Goal: Communication & Community: Share content

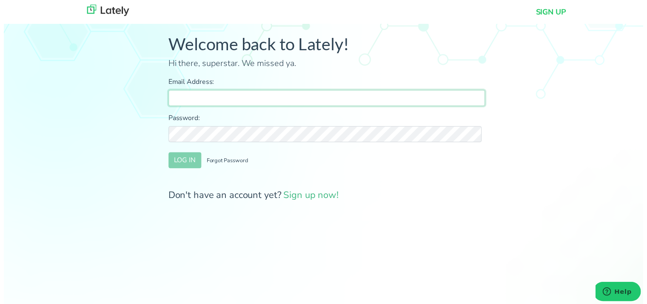
type input "[PERSON_NAME][EMAIL_ADDRESS][DOMAIN_NAME]"
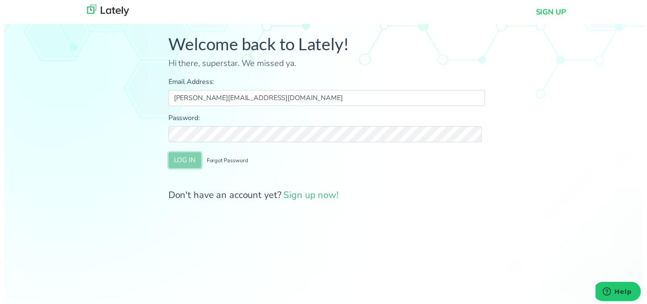
click at [189, 159] on button "LOG IN" at bounding box center [183, 162] width 33 height 16
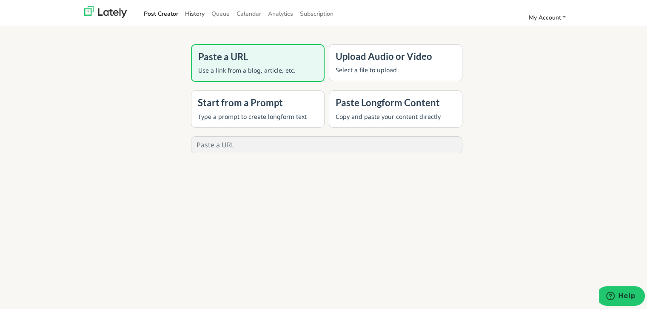
click at [196, 17] on link "History" at bounding box center [195, 12] width 26 height 14
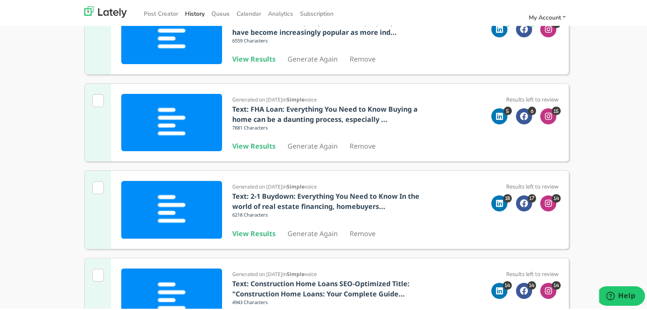
scroll to position [213, 0]
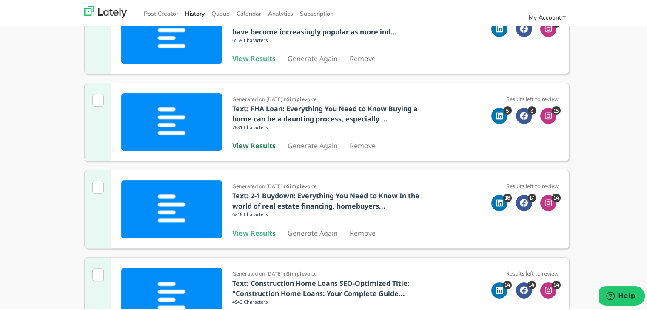
click at [260, 144] on b "View Results" at bounding box center [253, 143] width 43 height 9
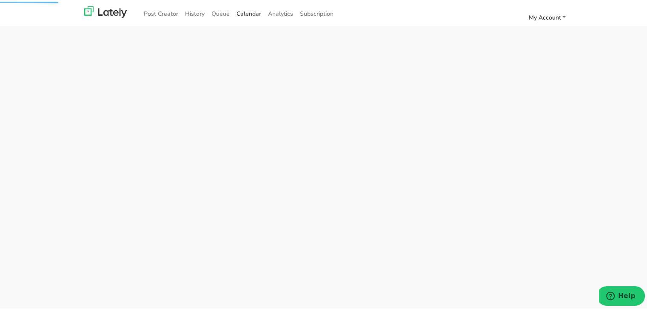
click at [242, 13] on span "Calendar" at bounding box center [248, 12] width 25 height 8
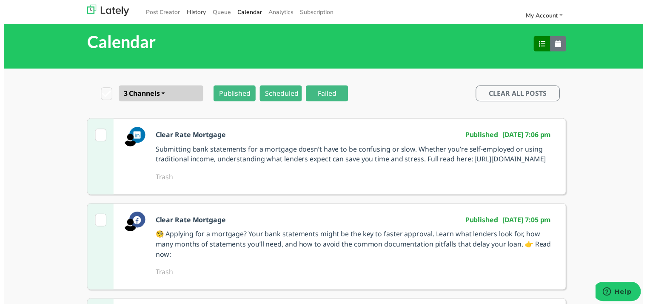
click at [189, 12] on link "History" at bounding box center [195, 12] width 26 height 14
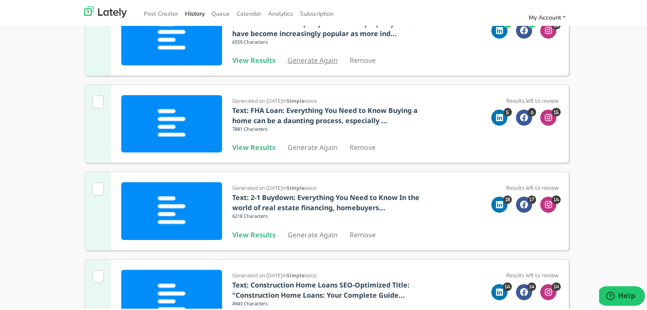
scroll to position [213, 0]
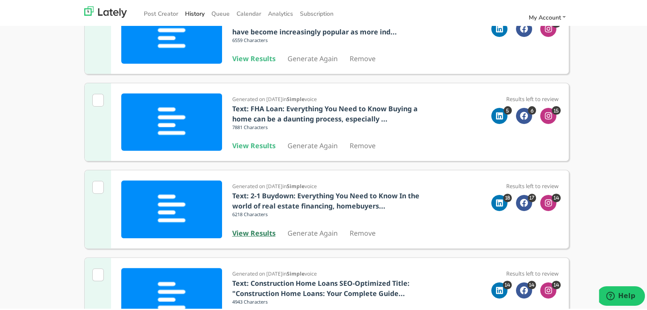
click at [255, 225] on div "Generated on [DATE] in Simple voice Text: 2-1 Buydown: Everything You Need to K…" at bounding box center [328, 207] width 193 height 57
click at [255, 235] on b "View Results" at bounding box center [253, 231] width 43 height 9
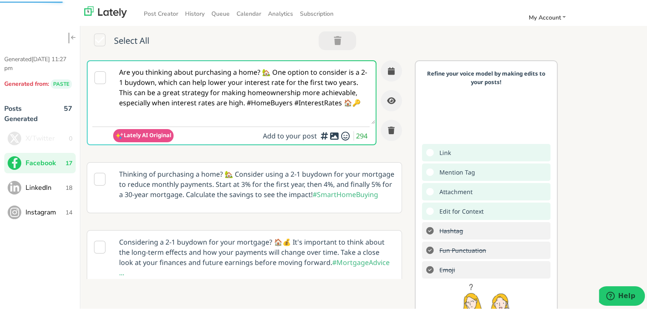
click at [240, 126] on div "Lately AI Original Add to your post 294" at bounding box center [241, 134] width 256 height 18
click at [247, 102] on textarea "Are you thinking about purchasing a home? 🏡 One option to consider is a 2-1 buy…" at bounding box center [244, 91] width 262 height 63
paste textarea "Thinking of building your dream home from the ground up? 🏗️ A construction loan…"
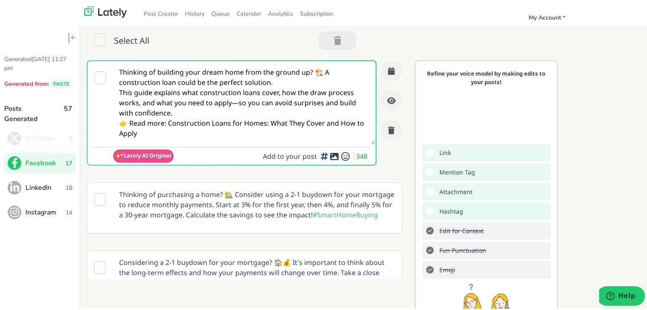
click at [314, 72] on textarea "Thinking of building your dream home from the ground up? 🏗️ A construction loan…" at bounding box center [244, 101] width 262 height 83
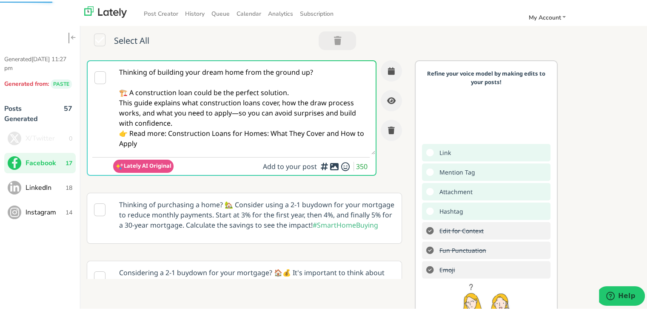
click at [294, 89] on textarea "Thinking of building your dream home from the ground up? 🏗️ A construction loan…" at bounding box center [244, 107] width 262 height 94
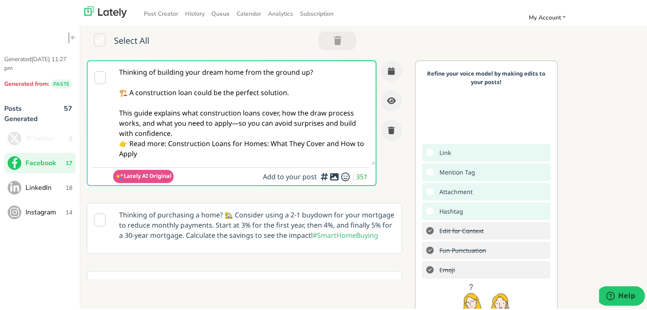
drag, startPoint x: 235, startPoint y: 113, endPoint x: 236, endPoint y: 127, distance: 14.6
click at [236, 114] on textarea "Thinking of building your dream home from the ground up? 🏗️ A construction loan…" at bounding box center [244, 112] width 262 height 104
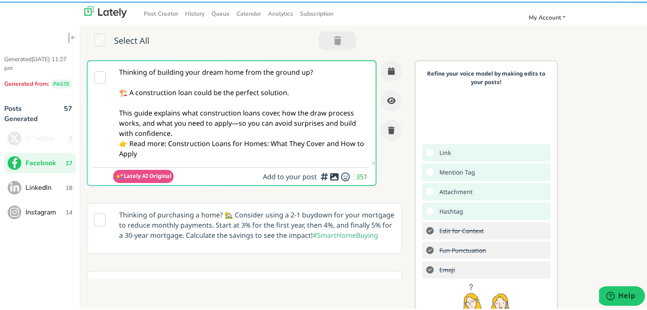
click at [236, 127] on textarea "Thinking of building your dream home from the ground up? 🏗️ A construction loan…" at bounding box center [244, 112] width 262 height 104
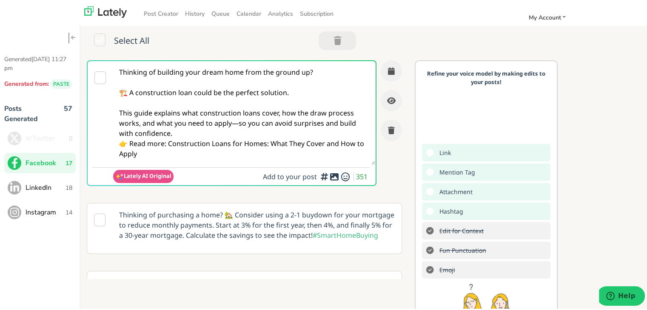
click at [236, 123] on textarea "Thinking of building your dream home from the ground up? 🏗️ A construction loan…" at bounding box center [244, 112] width 262 height 104
click at [184, 133] on textarea "Thinking of building your dream home from the ground up? 🏗️ A construction loan…" at bounding box center [244, 112] width 262 height 104
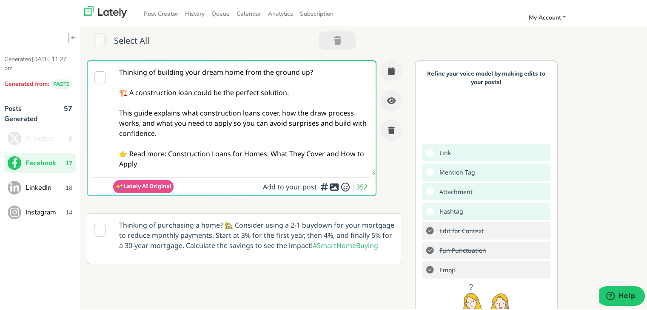
drag, startPoint x: 169, startPoint y: 154, endPoint x: 179, endPoint y: 172, distance: 21.1
click at [179, 172] on textarea "Thinking of building your dream home from the ground up? 🏗️ A construction loan…" at bounding box center [244, 117] width 262 height 114
paste textarea "[URL][DOMAIN_NAME]"
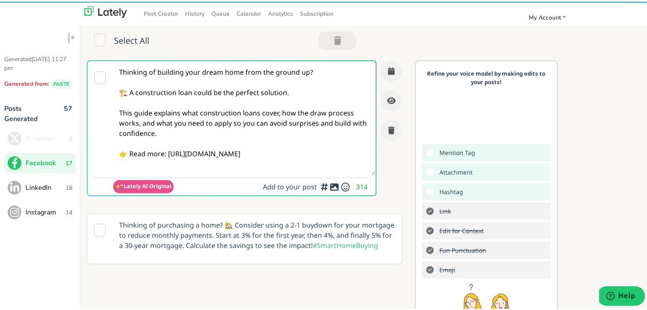
type textarea "Thinking of building your dream home from the ground up? 🏗️ A construction loan…"
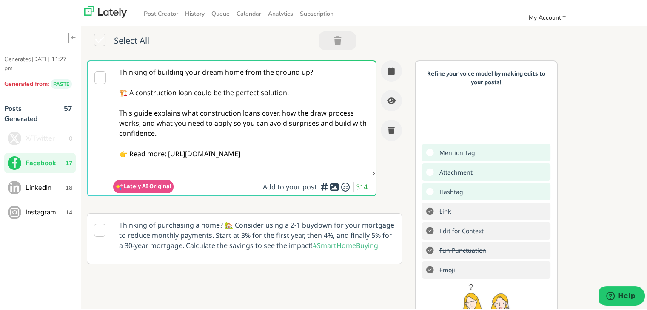
click at [259, 137] on textarea "Thinking of building your dream home from the ground up? 🏗️ A construction loan…" at bounding box center [244, 117] width 262 height 114
click at [388, 68] on icon "button" at bounding box center [391, 69] width 7 height 8
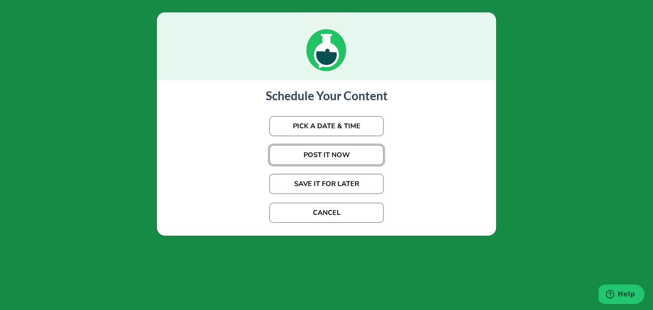
click at [331, 152] on button "POST IT NOW" at bounding box center [326, 155] width 115 height 20
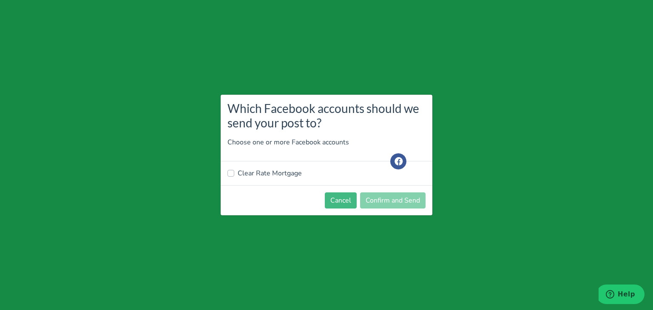
click at [252, 174] on label "Clear Rate Mortgage" at bounding box center [270, 173] width 64 height 10
click at [234, 174] on input "Clear Rate Mortgage" at bounding box center [230, 172] width 7 height 9
checkbox input "true"
click at [383, 205] on button "Confirm and Send" at bounding box center [392, 201] width 65 height 16
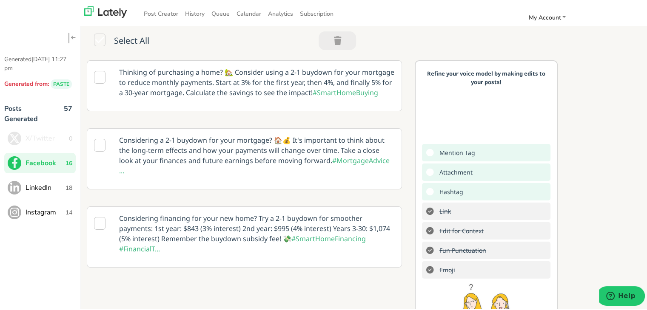
click at [48, 189] on span "LinkedIn" at bounding box center [46, 186] width 40 height 10
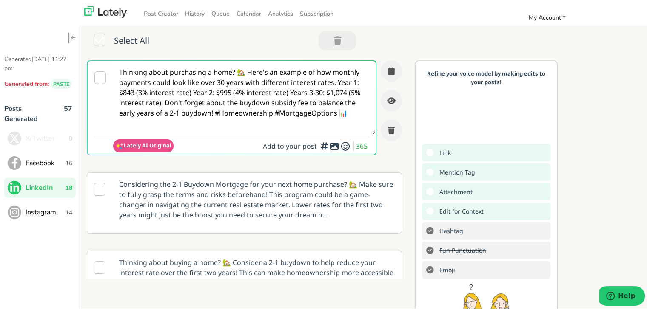
click at [192, 91] on textarea "Thinking about purchasing a home? 🏡 Here's an example of how monthly payments c…" at bounding box center [244, 96] width 262 height 73
paste textarea "Building a custom home? Construction financing isn’t just about getting the loa…"
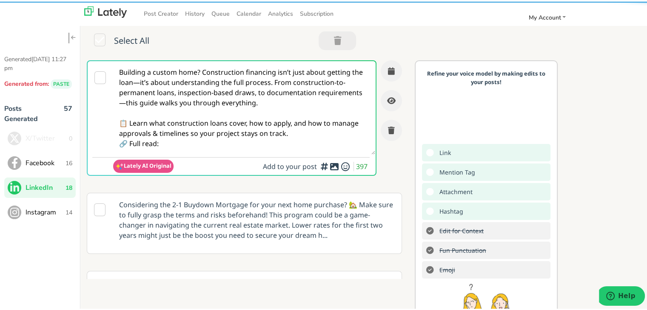
click at [202, 71] on textarea "Building a custom home? Construction financing isn’t just about getting the loa…" at bounding box center [244, 107] width 262 height 94
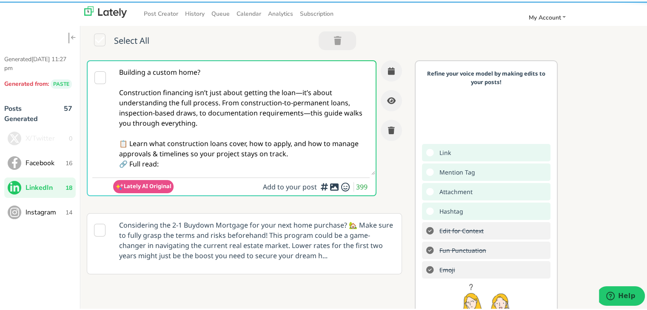
click at [303, 112] on textarea "Building a custom home? Construction financing isn’t just about getting the loa…" at bounding box center [244, 117] width 262 height 114
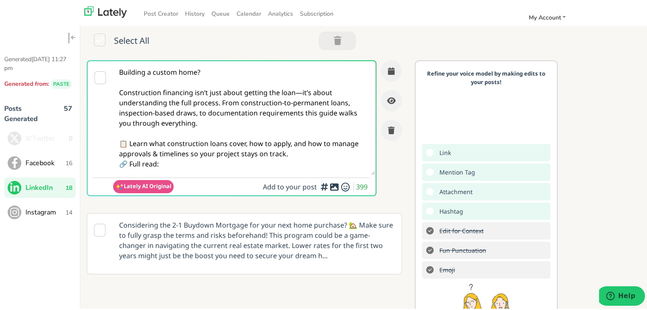
drag, startPoint x: 274, startPoint y: 158, endPoint x: 162, endPoint y: 161, distance: 112.3
click at [162, 161] on textarea "Building a custom home? Construction financing isn’t just about getting the loa…" at bounding box center [244, 117] width 262 height 114
drag, startPoint x: 183, startPoint y: 159, endPoint x: 233, endPoint y: 157, distance: 50.6
click at [184, 159] on textarea "Building a custom home? Construction financing isn’t just about getting the loa…" at bounding box center [244, 117] width 262 height 114
click at [324, 151] on textarea "Building a custom home? Construction financing isn’t just about getting the loa…" at bounding box center [244, 117] width 262 height 114
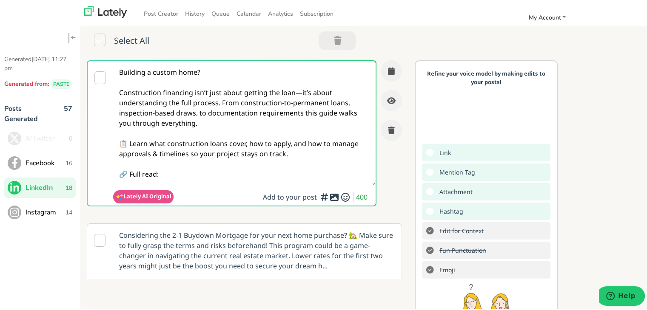
click at [188, 171] on textarea "Building a custom home? Construction financing isn’t just about getting the loa…" at bounding box center [244, 122] width 262 height 124
paste textarea "[URL][DOMAIN_NAME]"
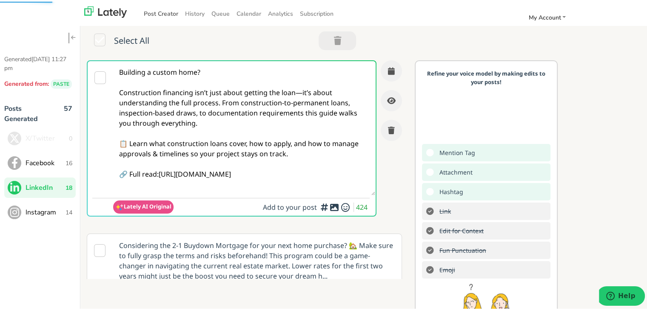
type textarea "Building a custom home? Construction financing isn’t just about getting the loa…"
click at [274, 148] on textarea "Building a custom home? Construction financing isn’t just about getting the loa…" at bounding box center [244, 127] width 262 height 134
click at [390, 74] on div at bounding box center [391, 99] width 21 height 81
click at [381, 67] on button "button" at bounding box center [391, 69] width 21 height 21
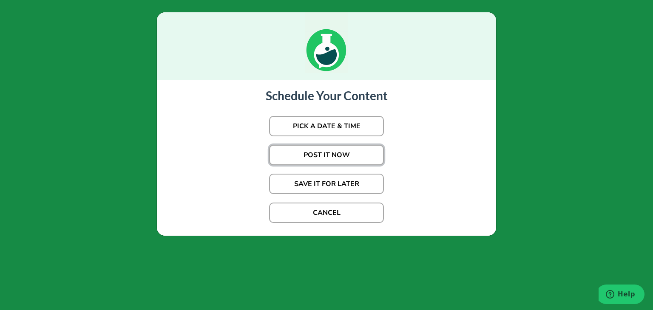
click at [335, 158] on button "POST IT NOW" at bounding box center [326, 155] width 115 height 20
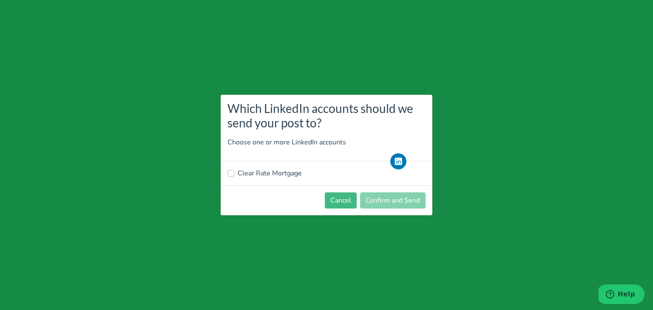
click at [270, 177] on label "Clear Rate Mortgage" at bounding box center [270, 173] width 64 height 10
click at [234, 177] on input "Clear Rate Mortgage" at bounding box center [230, 172] width 7 height 9
checkbox input "true"
click at [388, 199] on button "Confirm and Send" at bounding box center [392, 201] width 65 height 16
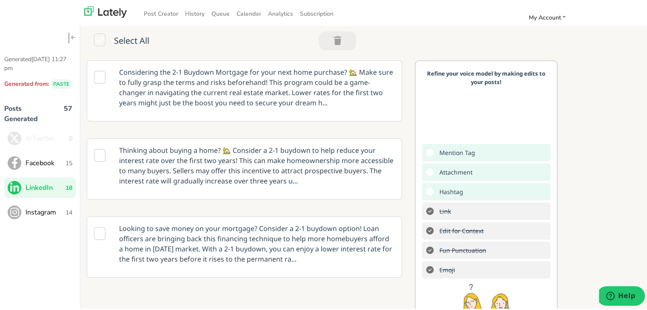
click at [60, 155] on button "Facebook 15" at bounding box center [39, 161] width 71 height 20
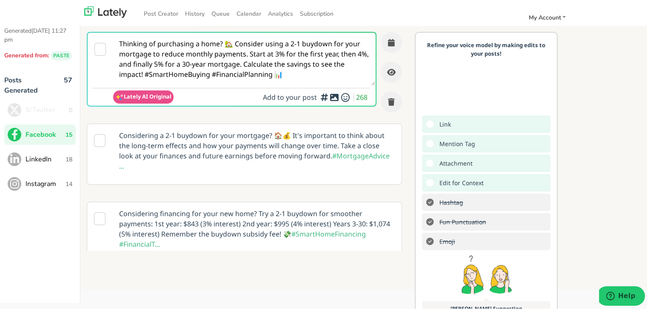
scroll to position [43, 0]
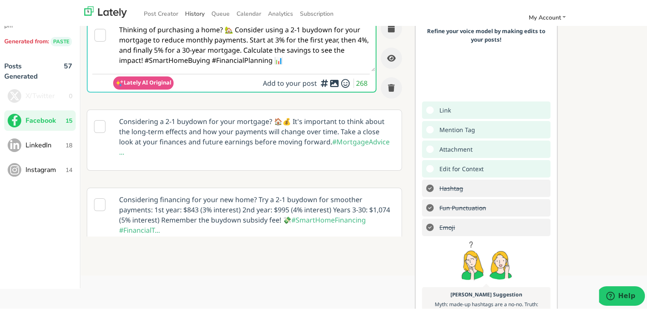
click at [193, 12] on link "History" at bounding box center [195, 12] width 26 height 14
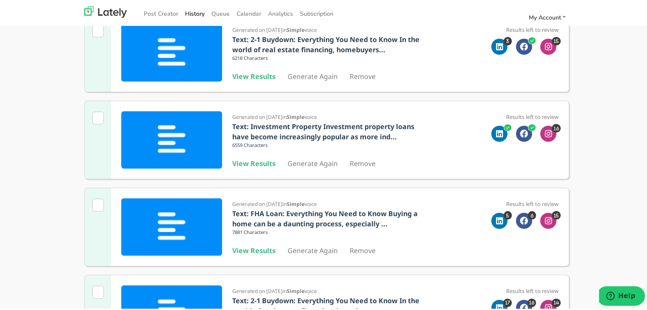
scroll to position [128, 0]
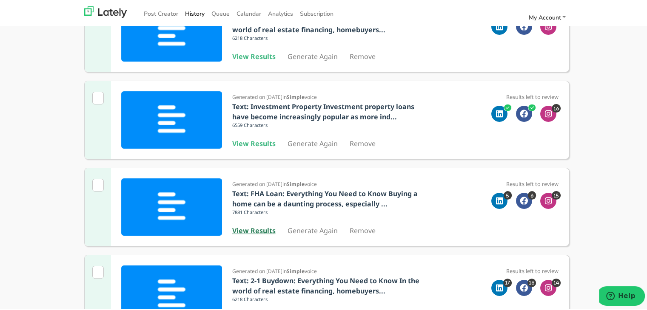
click at [250, 229] on b "View Results" at bounding box center [253, 229] width 43 height 9
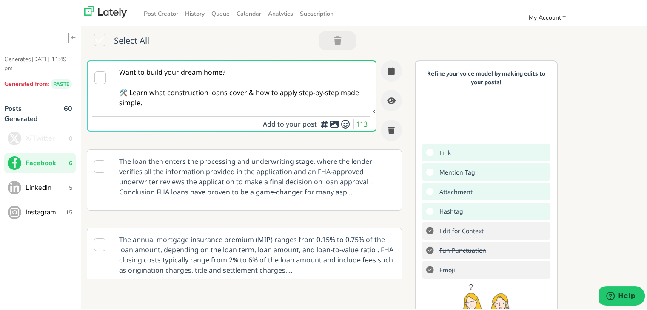
click at [143, 82] on textarea "Want to build your dream home? 🛠️ Learn what construction loans cover & how to …" at bounding box center [244, 86] width 262 height 53
paste textarea "Planning to build your own house? 🛠️ A construction loan might be just what you…"
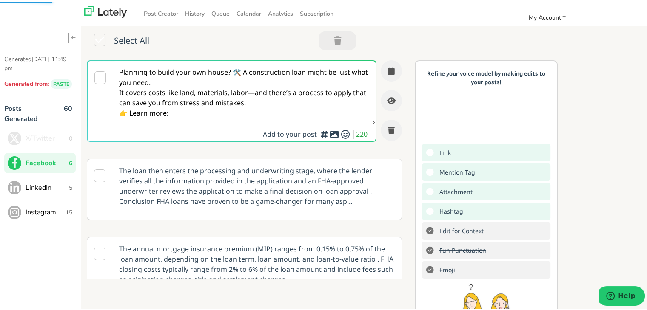
click at [177, 84] on textarea "Planning to build your own house? 🛠️ A construction loan might be just what you…" at bounding box center [244, 91] width 262 height 63
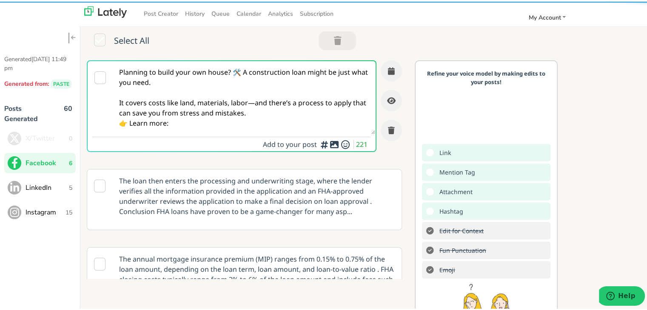
click at [233, 74] on textarea "Planning to build your own house? 🛠️ A construction loan might be just what you…" at bounding box center [244, 96] width 262 height 73
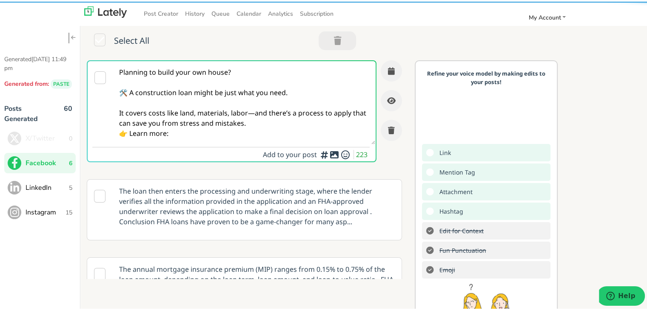
click at [255, 116] on textarea "Planning to build your own house? 🛠️ A construction loan might be just what you…" at bounding box center [244, 101] width 262 height 83
click at [253, 111] on textarea "Planning to build your own house? 🛠️ A construction loan might be just what you…" at bounding box center [244, 101] width 262 height 83
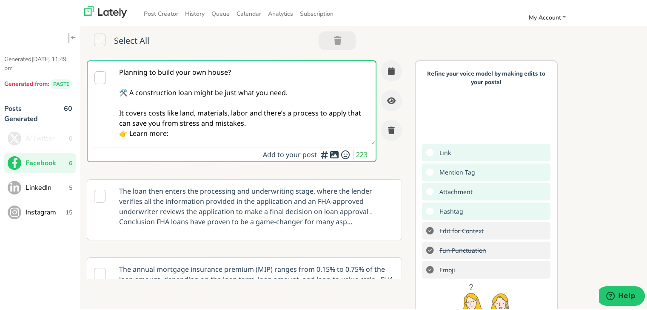
click at [209, 109] on textarea "Planning to build your own house? 🛠️ A construction loan might be just what you…" at bounding box center [244, 101] width 262 height 83
click at [203, 126] on textarea "Planning to build your own house? 🛠️ A construction loan might be just what you…" at bounding box center [244, 101] width 262 height 83
click at [217, 135] on textarea "Planning to build your own house? 🛠️ A construction loan might be just what you…" at bounding box center [244, 101] width 262 height 83
paste textarea "[URL][DOMAIN_NAME]"
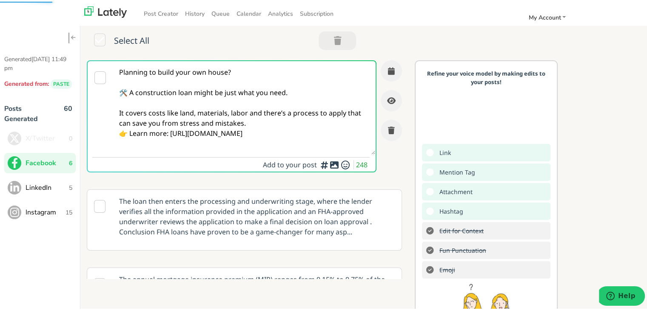
click at [276, 121] on textarea "Planning to build your own house? 🛠️ A construction loan might be just what you…" at bounding box center [244, 107] width 262 height 94
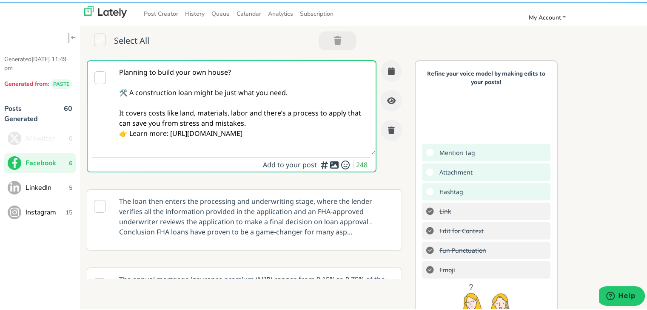
click at [216, 111] on textarea "Planning to build your own house? 🛠️ A construction loan might be just what you…" at bounding box center [244, 107] width 262 height 94
drag, startPoint x: 214, startPoint y: 109, endPoint x: 265, endPoint y: 119, distance: 52.0
click at [214, 109] on textarea "Planning to build your own house? 🛠️ A construction loan might be just what you…" at bounding box center [244, 107] width 262 height 94
click at [269, 119] on textarea "Planning to build your own house? 🛠️ A construction loan might be just what you…" at bounding box center [244, 107] width 262 height 94
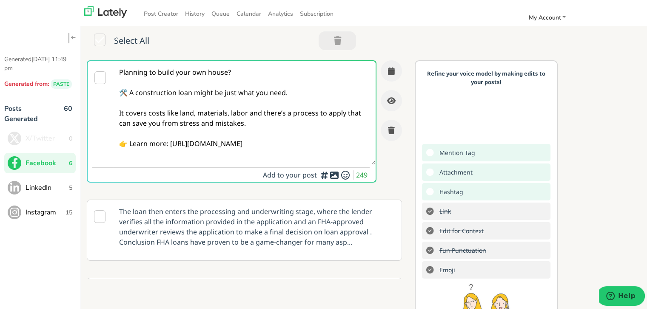
type textarea "Planning to build your own house? 🛠️ A construction loan might be just what you…"
click at [381, 66] on button "button" at bounding box center [391, 69] width 21 height 21
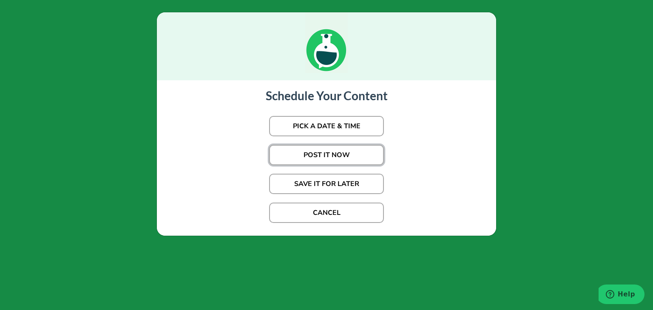
click at [324, 152] on button "POST IT NOW" at bounding box center [326, 155] width 115 height 20
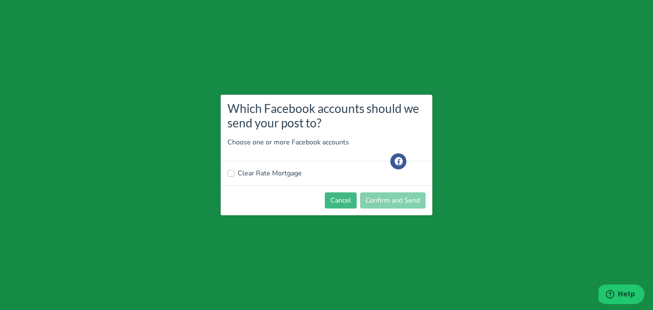
click at [279, 176] on label "Clear Rate Mortgage" at bounding box center [270, 173] width 64 height 10
click at [234, 176] on input "Clear Rate Mortgage" at bounding box center [230, 172] width 7 height 9
checkbox input "true"
click at [383, 199] on button "Confirm and Send" at bounding box center [392, 201] width 65 height 16
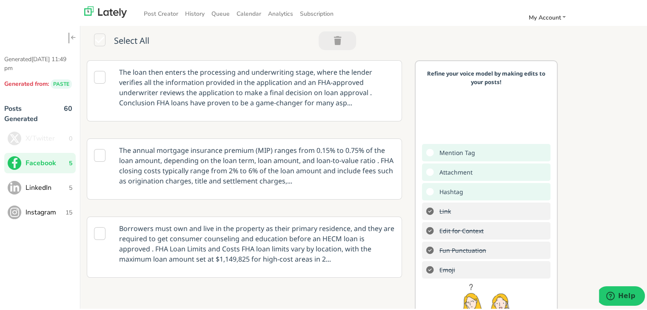
click at [54, 186] on span "LinkedIn" at bounding box center [47, 186] width 43 height 10
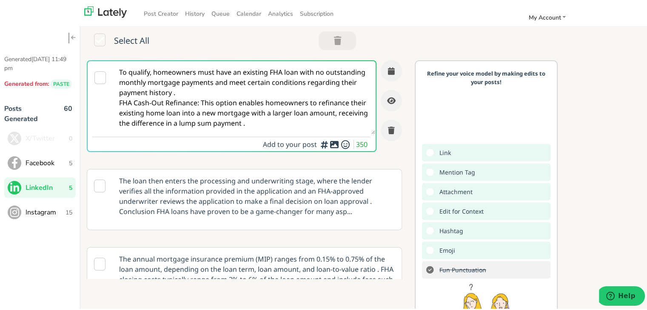
click at [208, 109] on textarea "To qualify, homeowners must have an existing FHA loan with no outstanding month…" at bounding box center [244, 96] width 262 height 73
paste textarea "aking on a construction loan for your home requires more than just financing—it…"
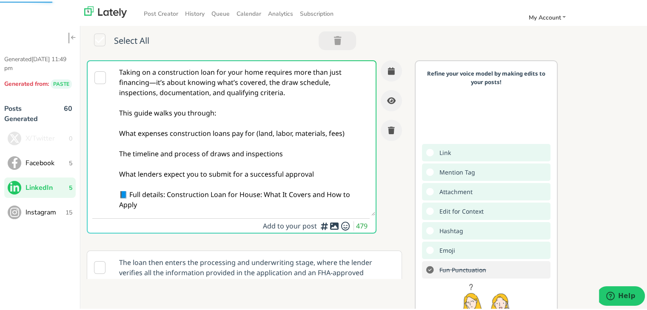
click at [207, 109] on textarea "Taking on a construction loan for your home requires more than just financing—i…" at bounding box center [244, 137] width 262 height 155
click at [225, 117] on textarea "Taking on a construction loan for your home requires more than just financing—i…" at bounding box center [244, 137] width 262 height 155
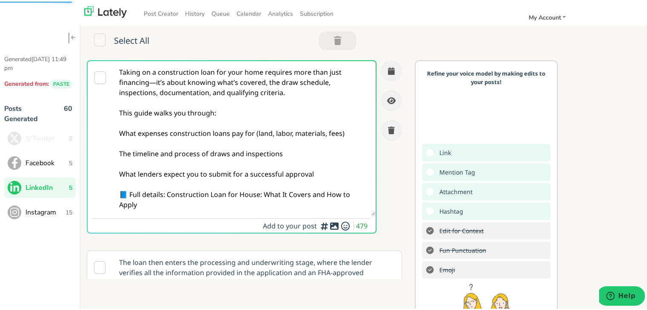
drag, startPoint x: 308, startPoint y: 159, endPoint x: 224, endPoint y: 160, distance: 84.2
click at [150, 136] on textarea "Taking on a construction loan for your home requires more than just financing—i…" at bounding box center [244, 137] width 262 height 155
click at [251, 165] on textarea "Taking on a construction loan for your home requires more than just financing—i…" at bounding box center [244, 137] width 262 height 155
drag, startPoint x: 320, startPoint y: 172, endPoint x: 111, endPoint y: 107, distance: 219.0
click at [111, 107] on div "Taking on a construction loan for your home requires more than just financing—i…" at bounding box center [232, 145] width 290 height 173
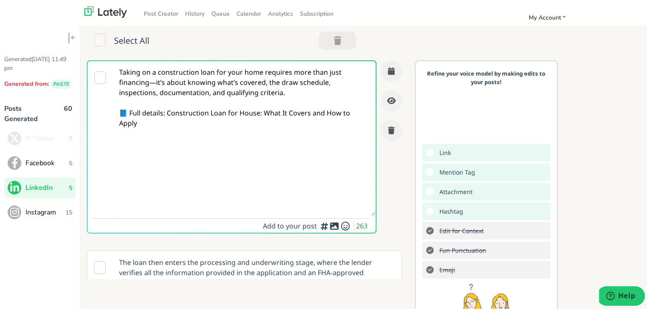
click at [154, 78] on textarea "Taking on a construction loan for your home requires more than just financing—i…" at bounding box center [244, 137] width 262 height 155
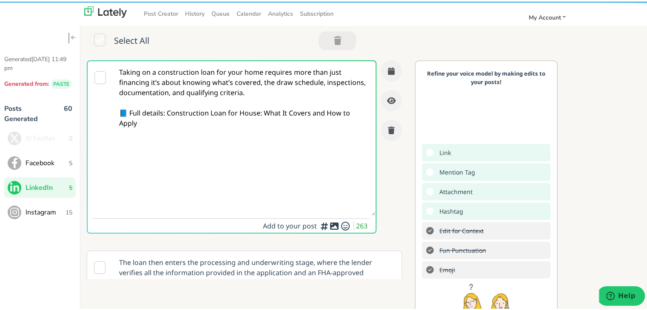
click at [214, 100] on textarea "Taking on a construction loan for your home requires more than just financing i…" at bounding box center [244, 137] width 262 height 155
click at [176, 138] on textarea "Taking on a construction loan for your home requires more than just financing i…" at bounding box center [244, 137] width 262 height 155
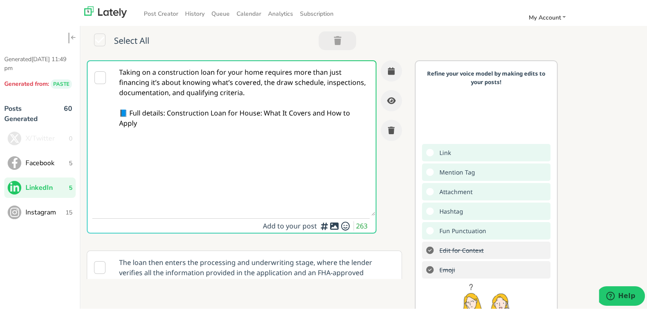
drag, startPoint x: 168, startPoint y: 114, endPoint x: 193, endPoint y: 129, distance: 29.5
click at [193, 129] on textarea "Taking on a construction loan for your home requires more than just financing i…" at bounding box center [244, 137] width 262 height 155
paste textarea "[URL][DOMAIN_NAME]"
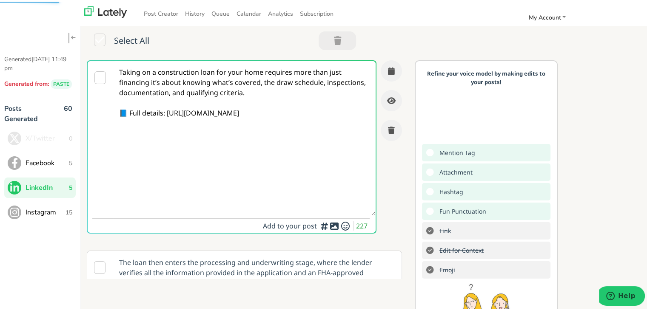
type textarea "Taking on a construction loan for your home requires more than just financing i…"
click at [240, 93] on textarea "Taking on a construction loan for your home requires more than just financing i…" at bounding box center [244, 137] width 262 height 155
click at [386, 75] on button "button" at bounding box center [391, 69] width 21 height 21
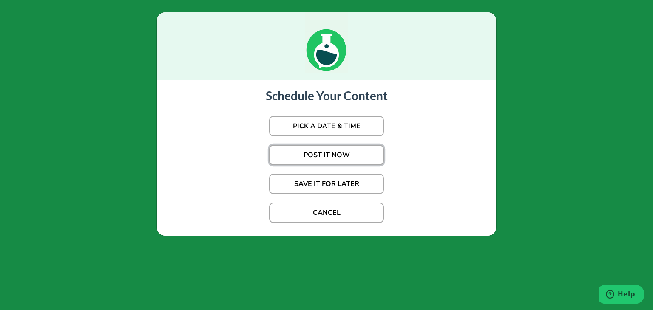
click at [333, 152] on button "POST IT NOW" at bounding box center [326, 155] width 115 height 20
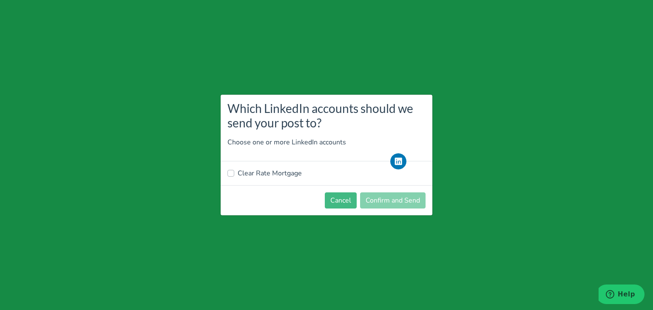
click at [274, 171] on label "Clear Rate Mortgage" at bounding box center [270, 173] width 64 height 10
click at [234, 171] on input "Clear Rate Mortgage" at bounding box center [230, 172] width 7 height 9
checkbox input "true"
click at [374, 199] on button "Confirm and Send" at bounding box center [392, 201] width 65 height 16
